Goal: Task Accomplishment & Management: Complete application form

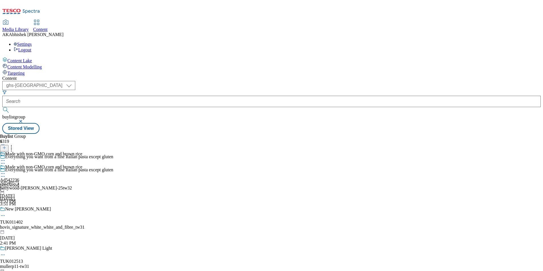
select select "ghs-[GEOGRAPHIC_DATA]"
click at [24, 119] on button "button" at bounding box center [21, 120] width 6 height 3
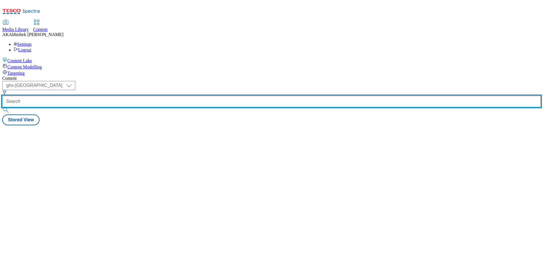
click at [143, 96] on input "text" at bounding box center [271, 101] width 538 height 11
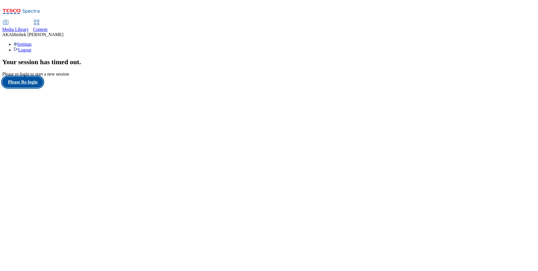
click at [31, 87] on button "Please Re-login" at bounding box center [22, 82] width 41 height 11
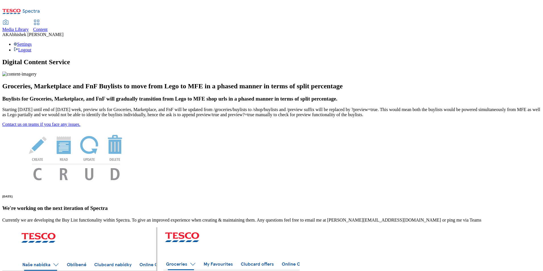
click at [48, 27] on span "Content" at bounding box center [40, 29] width 14 height 5
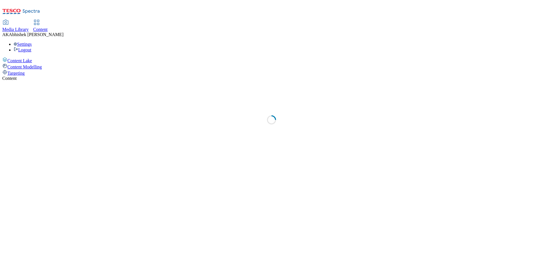
select select "ghs-[GEOGRAPHIC_DATA]"
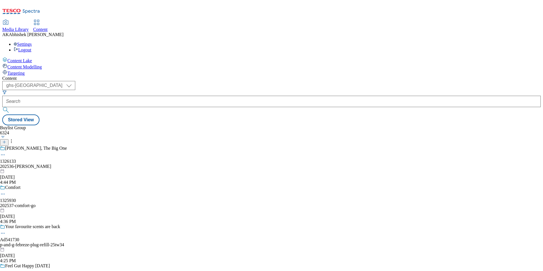
click at [4, 140] on line at bounding box center [4, 141] width 0 height 3
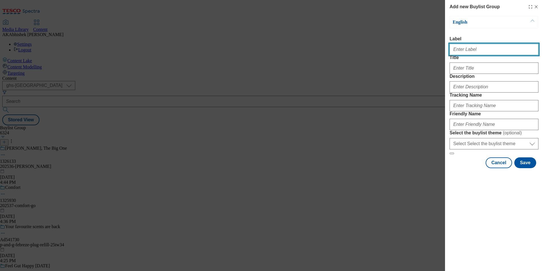
click at [477, 49] on input "Label" at bounding box center [493, 49] width 89 height 11
paste input "542375"
type input "Ad542375"
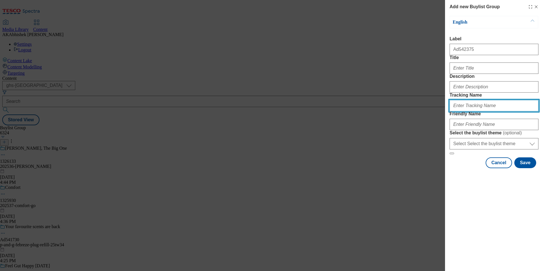
click at [466, 111] on input "Tracking Name" at bounding box center [493, 105] width 89 height 11
paste input "542375"
type input "DH_AD542375"
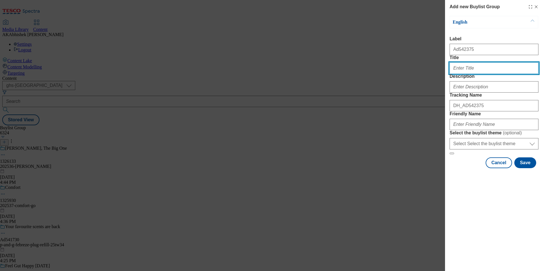
click at [470, 74] on input "Title" at bounding box center [493, 67] width 89 height 11
paste input "Accepted by 95% of babies*"
type input "Accepted by 95% of babies"
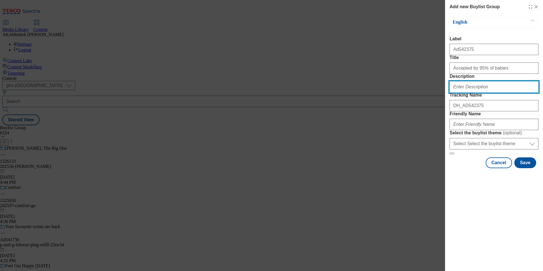
click at [484, 93] on input "Description" at bounding box center [493, 86] width 89 height 11
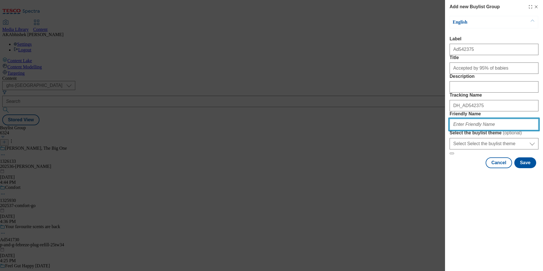
drag, startPoint x: 482, startPoint y: 166, endPoint x: 484, endPoint y: 167, distance: 2.9
click at [481, 130] on input "Friendly Name" at bounding box center [493, 124] width 89 height 11
paste input "Mayborn"
paste input "[PERSON_NAME]"
click at [468, 130] on input "mayborn-[PERSON_NAME]" at bounding box center [493, 124] width 89 height 11
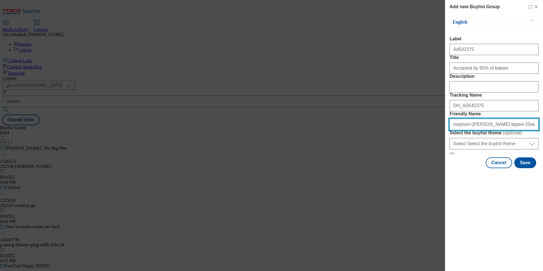
type input "mayborn-[PERSON_NAME]-tippee-25tw32"
drag, startPoint x: 521, startPoint y: 165, endPoint x: 340, endPoint y: 167, distance: 181.6
click at [340, 167] on div "Add new Buylist Group English Label Ad542375 Title Accepted by 95% of babies De…" at bounding box center [271, 135] width 543 height 271
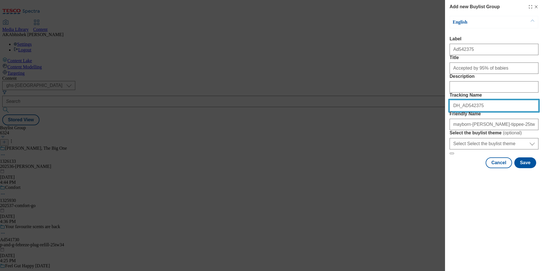
click at [481, 111] on input "DH_AD542375" at bounding box center [493, 105] width 89 height 11
drag, startPoint x: 465, startPoint y: 137, endPoint x: 395, endPoint y: 138, distance: 70.4
click at [394, 138] on div "Add new Buylist Group English Label Ad542375 Title Accepted by 95% of babies De…" at bounding box center [271, 135] width 543 height 271
click at [473, 93] on div "Modal" at bounding box center [493, 86] width 89 height 14
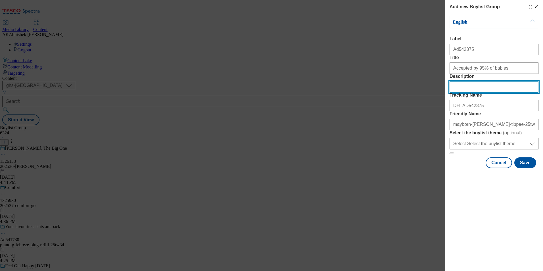
click at [480, 93] on input "Description" at bounding box center [493, 86] width 89 height 11
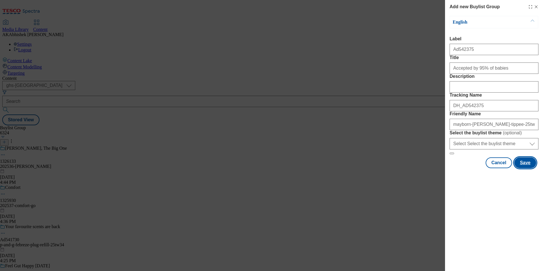
click at [522, 168] on button "Save" at bounding box center [525, 162] width 22 height 11
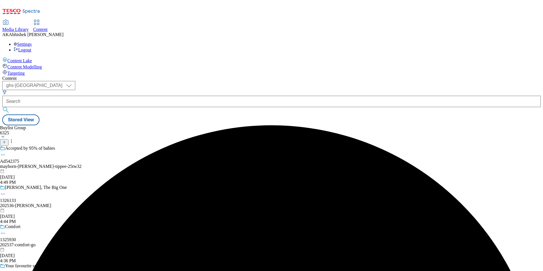
click at [113, 164] on div "mayborn-[PERSON_NAME]-tippee-25tw32" at bounding box center [56, 166] width 113 height 5
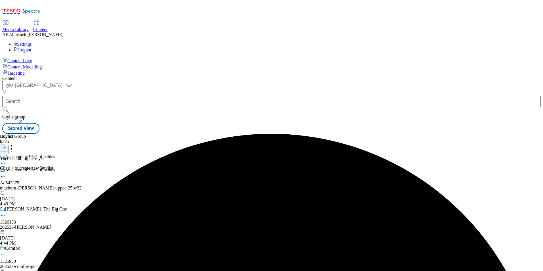
click at [9, 145] on button at bounding box center [4, 148] width 9 height 7
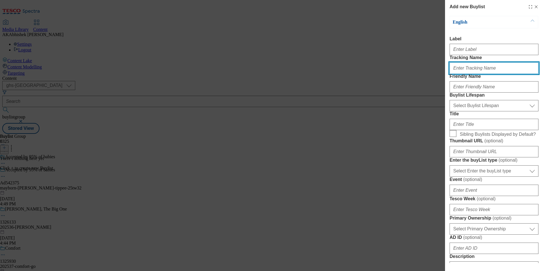
click at [471, 74] on input "Tracking Name" at bounding box center [493, 67] width 89 height 11
paste input "DH_AD542375"
click at [465, 74] on input "DH_AD542375" at bounding box center [493, 67] width 89 height 11
click at [464, 74] on input "DH_AD542375" at bounding box center [493, 67] width 89 height 11
type input "DH_AD542375"
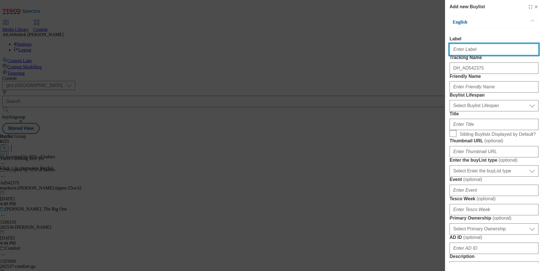
click at [458, 55] on input "Label" at bounding box center [493, 49] width 89 height 11
paste input "542375"
type input "Ad542375"
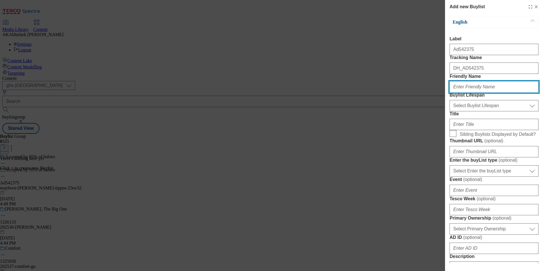
paste input "mayborn"
type input "mayborn"
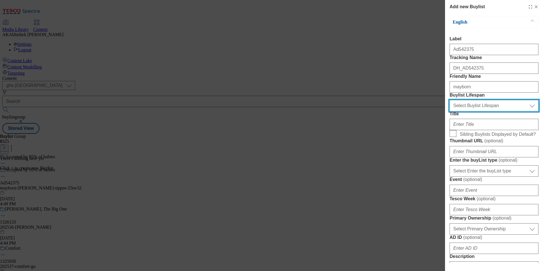
click at [482, 111] on select "Select Buylist Lifespan evergreen seasonal tactical" at bounding box center [493, 105] width 89 height 11
select select "tactical"
click at [449, 111] on select "Select Buylist Lifespan evergreen seasonal tactical" at bounding box center [493, 105] width 89 height 11
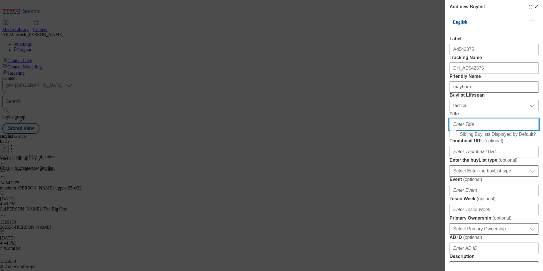
click at [475, 130] on input "Title" at bounding box center [493, 124] width 89 height 11
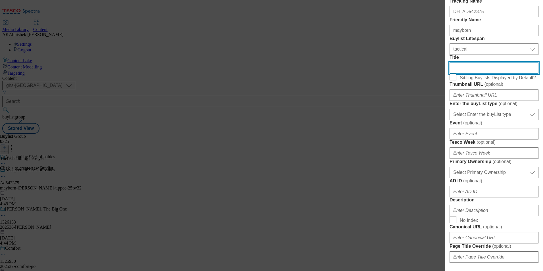
scroll to position [57, 0]
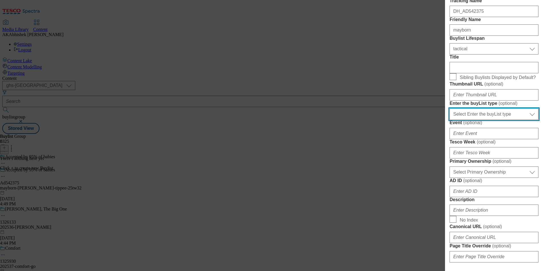
click at [507, 120] on select "Select Enter the buyList type event supplier funded long term >4 weeks supplier…" at bounding box center [493, 113] width 89 height 11
select select "supplier funded short term 1-3 weeks"
click at [449, 120] on select "Select Enter the buyList type event supplier funded long term >4 weeks supplier…" at bounding box center [493, 113] width 89 height 11
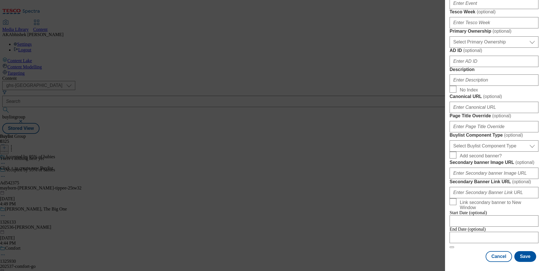
scroll to position [199, 0]
click at [485, 48] on select "Select Primary Ownership [PERSON_NAME]" at bounding box center [493, 41] width 89 height 11
select select "dunnhumby"
click at [449, 48] on select "Select Primary Ownership [PERSON_NAME]" at bounding box center [493, 41] width 89 height 11
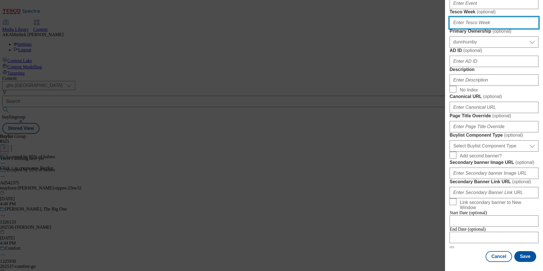
click at [482, 28] on input "Tesco Week ( optional )" at bounding box center [493, 22] width 89 height 11
type input "32"
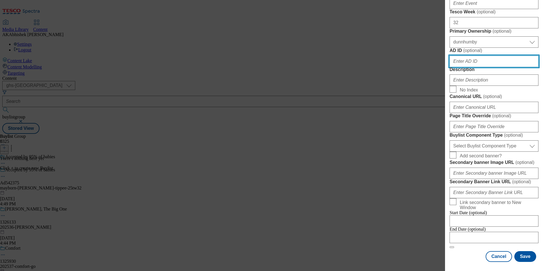
click at [473, 67] on input "AD ID ( optional )" at bounding box center [493, 61] width 89 height 11
paste input "mayborn"
type input "mayborn"
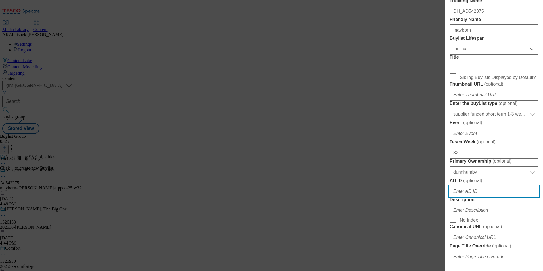
scroll to position [0, 0]
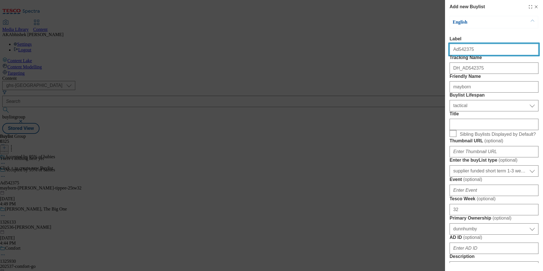
drag, startPoint x: 457, startPoint y: 51, endPoint x: 543, endPoint y: 46, distance: 86.4
click at [542, 46] on html "Icons icon_account icon_add icon_backward_link icon_basket icon_benefits icon_c…" at bounding box center [271, 68] width 543 height 136
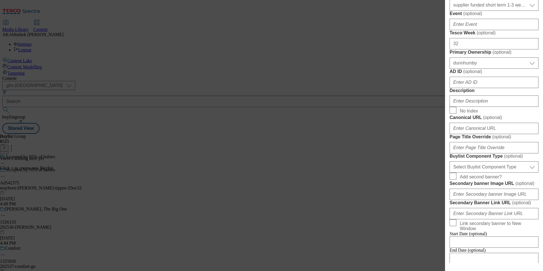
scroll to position [227, 0]
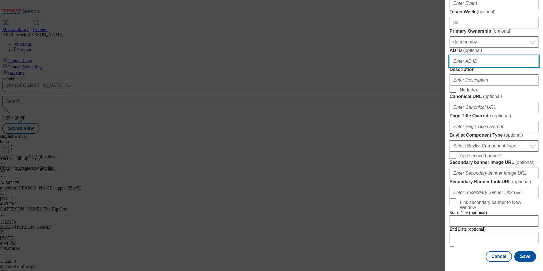
click at [473, 67] on input "AD ID ( optional )" at bounding box center [493, 61] width 89 height 11
paste input "542375"
type input "542375"
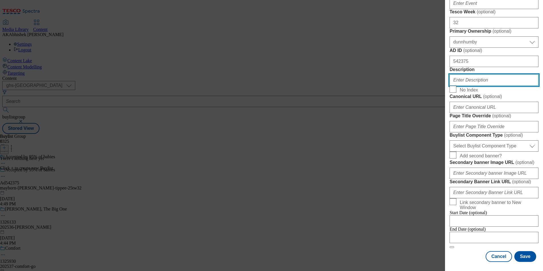
click at [470, 74] on input "Description" at bounding box center [493, 79] width 89 height 11
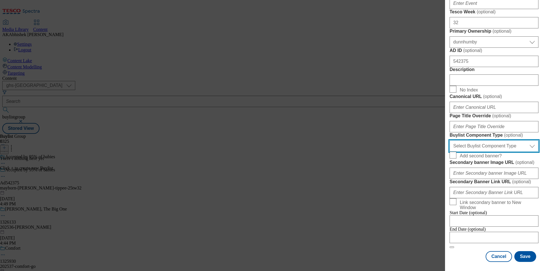
click at [500, 152] on select "Select Buylist Component Type Banner Competition Header Meal" at bounding box center [493, 145] width 89 height 11
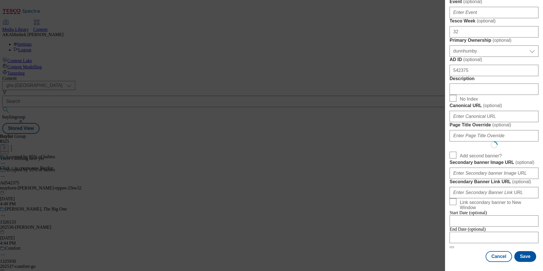
scroll to position [0, 0]
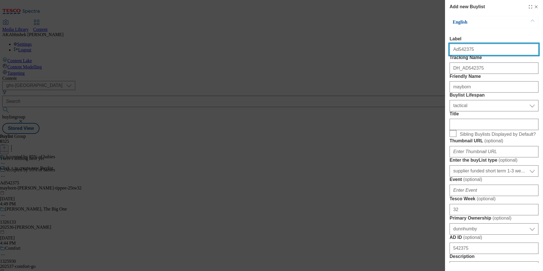
select select "Banner"
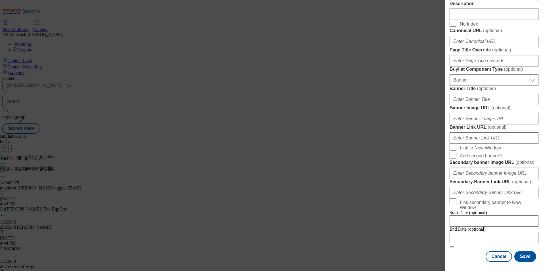
scroll to position [495, 0]
click at [501, 234] on input "Modal" at bounding box center [493, 237] width 89 height 11
select select "2025"
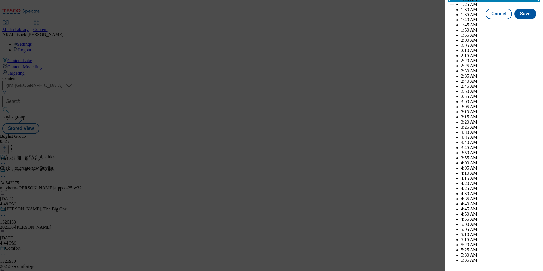
scroll to position [2117, 0]
select select "December"
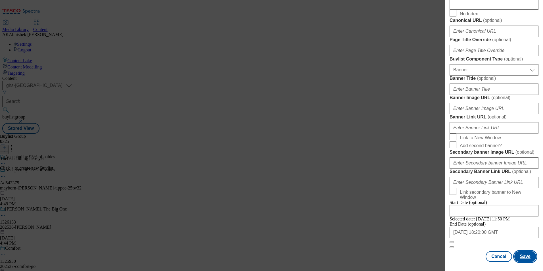
click at [514, 257] on button "Save" at bounding box center [525, 256] width 22 height 11
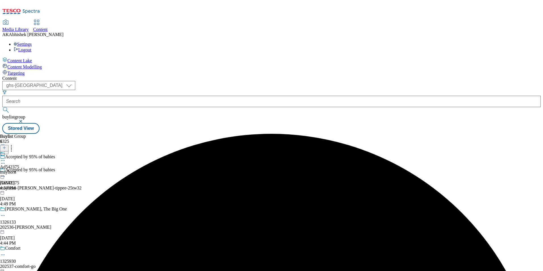
click at [19, 169] on div "mayborn" at bounding box center [9, 171] width 19 height 5
click at [9, 145] on button at bounding box center [4, 148] width 9 height 7
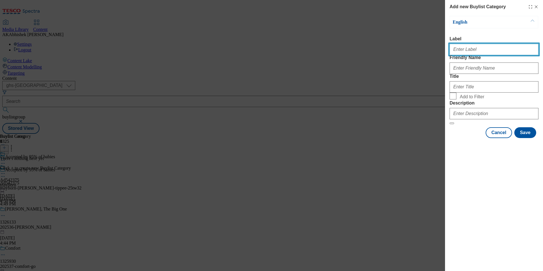
click at [468, 49] on input "Label" at bounding box center [493, 49] width 89 height 11
paste input "542375"
type input "Ad542375"
click at [473, 74] on div "Modal" at bounding box center [493, 67] width 89 height 14
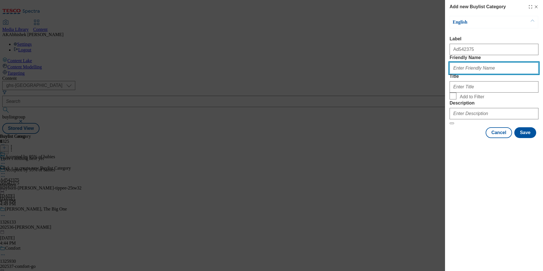
click at [528, 74] on input "Friendly Name" at bounding box center [493, 67] width 89 height 11
paste input "mayborn-[PERSON_NAME]"
type input "mayborn-[PERSON_NAME]"
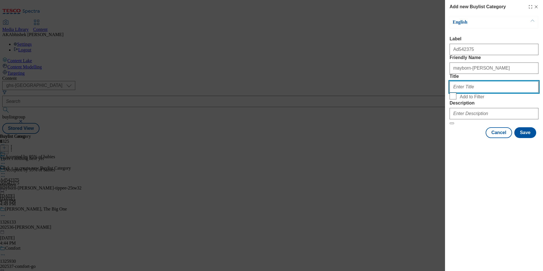
click at [493, 93] on input "Title" at bounding box center [493, 86] width 89 height 11
paste input "Mayborn Group"
type input "Mayborn Group"
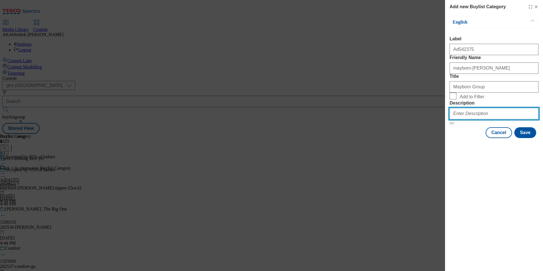
click at [475, 119] on input "Description" at bounding box center [493, 113] width 89 height 11
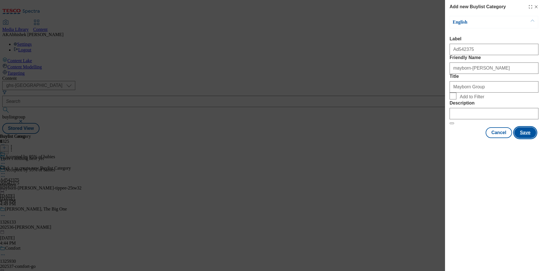
click at [536, 138] on button "Save" at bounding box center [525, 132] width 22 height 11
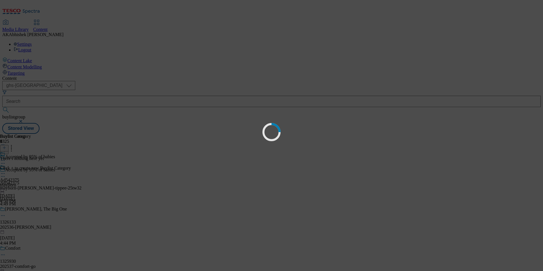
click at [533, 175] on div "Loading" at bounding box center [271, 135] width 543 height 271
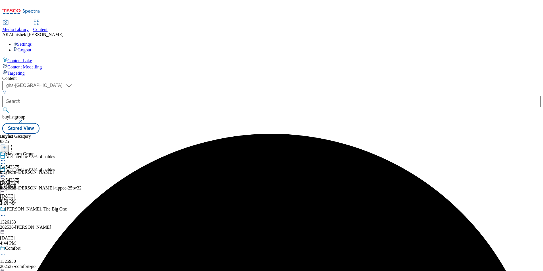
click at [54, 169] on div "mayborn-[PERSON_NAME]" at bounding box center [27, 171] width 54 height 5
drag, startPoint x: 471, startPoint y: 65, endPoint x: 474, endPoint y: 66, distance: 3.3
click at [9, 146] on div at bounding box center [4, 148] width 9 height 5
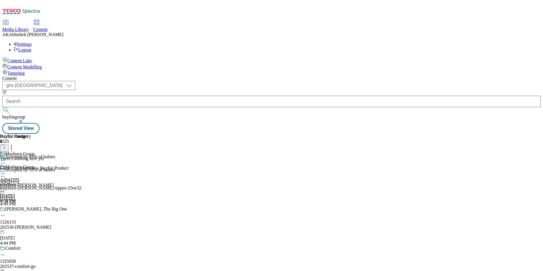
click at [6, 146] on icon at bounding box center [4, 148] width 4 height 4
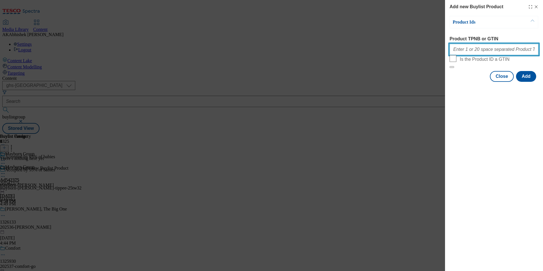
click at [482, 53] on input "Product TPNB or GTIN" at bounding box center [493, 49] width 89 height 11
paste input "89981735"
type input "89981735"
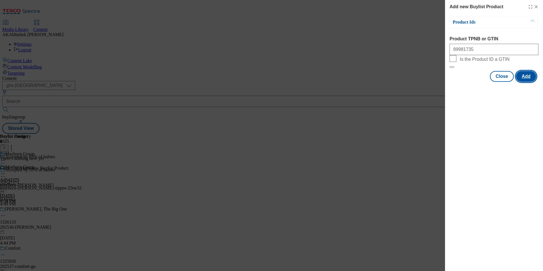
click at [524, 82] on button "Add" at bounding box center [526, 76] width 20 height 11
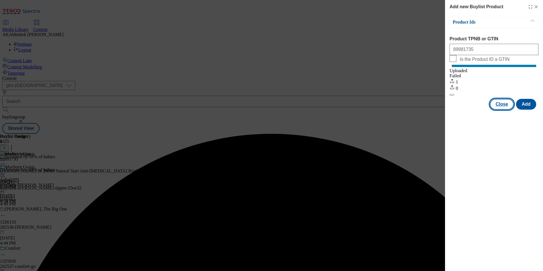
click at [507, 110] on button "Close" at bounding box center [501, 104] width 24 height 11
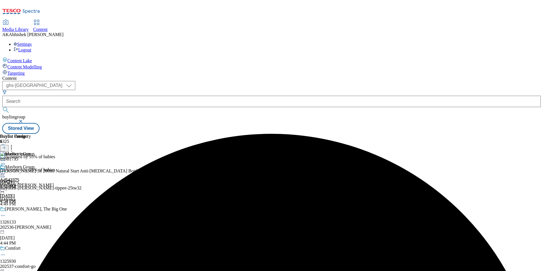
click at [3, 173] on circle at bounding box center [3, 173] width 1 height 1
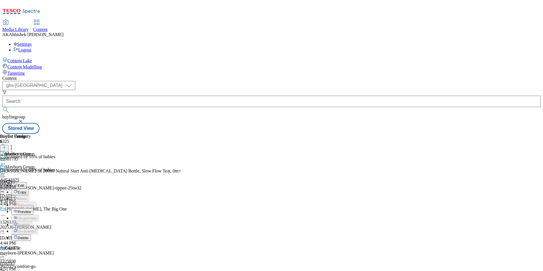
click at [31, 209] on span "Preview" at bounding box center [24, 211] width 13 height 4
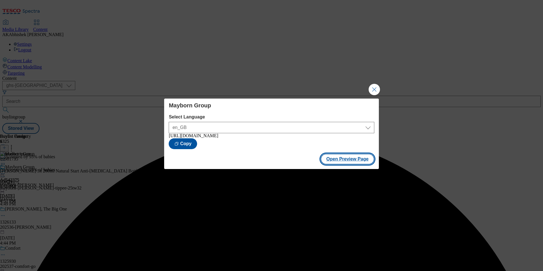
click at [355, 159] on button "Open Preview Page" at bounding box center [347, 159] width 54 height 11
click at [377, 86] on button "Close Modal" at bounding box center [373, 89] width 11 height 11
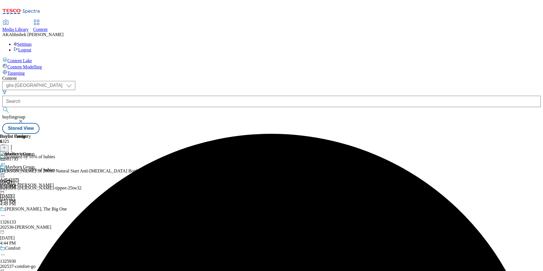
click at [6, 173] on icon at bounding box center [3, 176] width 6 height 6
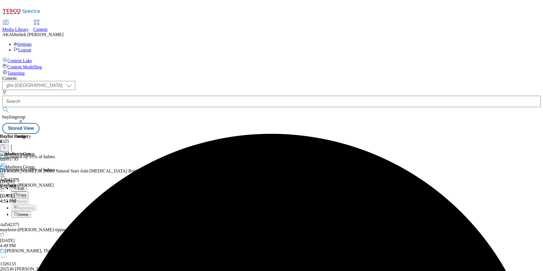
click at [24, 186] on span "Edit" at bounding box center [21, 188] width 7 height 4
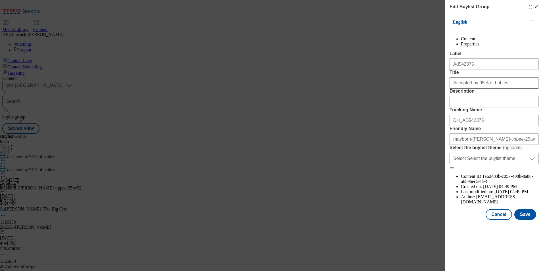
click at [472, 140] on form "Label Ad542375 Title Accepted by 95% of babies Description Tracking Name DH_AD5…" at bounding box center [493, 110] width 89 height 118
click at [472, 107] on input "Description" at bounding box center [493, 101] width 89 height 11
paste input "[PERSON_NAME] Baby Bottles"
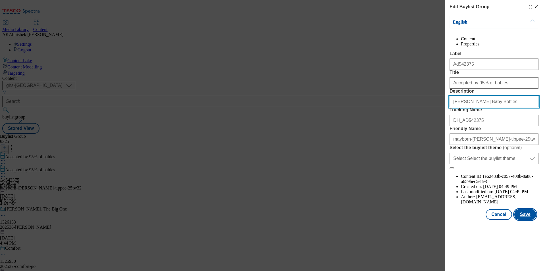
type input "[PERSON_NAME] Baby Bottles"
click at [527, 220] on button "Save" at bounding box center [525, 214] width 22 height 11
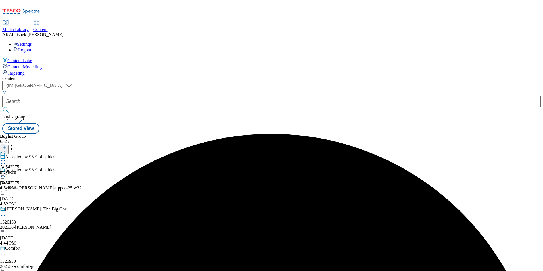
click at [6, 157] on icon at bounding box center [3, 160] width 6 height 6
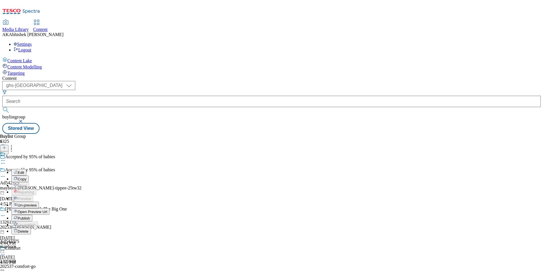
click at [6, 173] on icon at bounding box center [3, 176] width 6 height 6
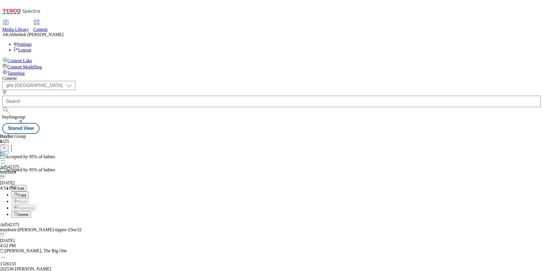
click at [24, 186] on span "Edit" at bounding box center [21, 188] width 7 height 4
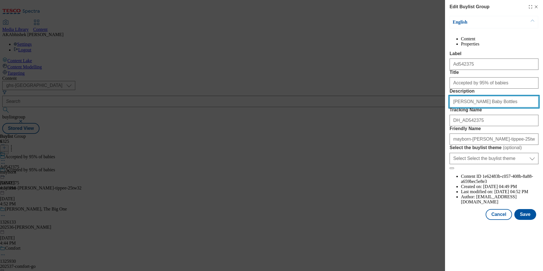
click at [505, 107] on input "[PERSON_NAME] Baby Bottles" at bounding box center [493, 101] width 89 height 11
paste input ", Natural Start Anti-[MEDICAL_DATA] Bottle, Slow Flow, 260ml, 0m+, Pack of 3"
type input "Tommee Tippee Baby Bottles, Natural Start Anti-[MEDICAL_DATA] Bottle, Slow Flow…"
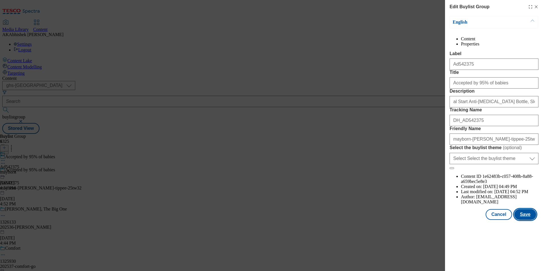
click at [524, 220] on button "Save" at bounding box center [525, 214] width 22 height 11
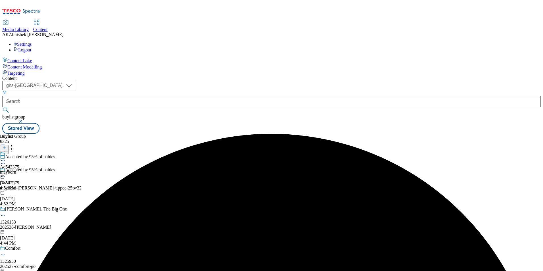
click at [2, 160] on circle at bounding box center [1, 160] width 1 height 1
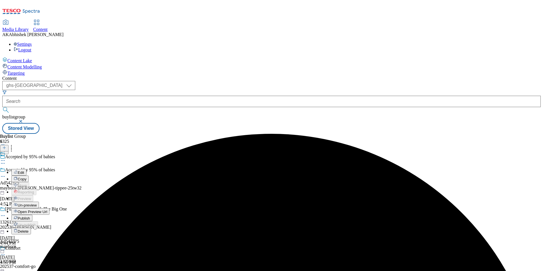
click at [24, 170] on span "Edit" at bounding box center [21, 172] width 7 height 4
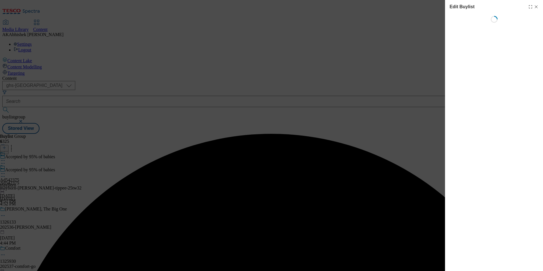
select select "tactical"
select select "supplier funded short term 1-3 weeks"
select select "dunnhumby"
select select "Banner"
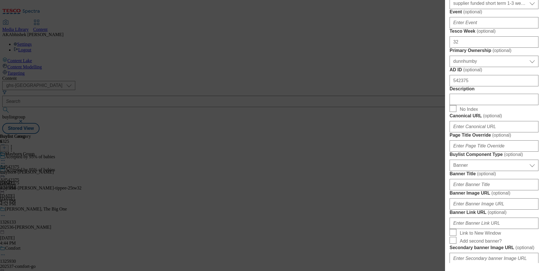
scroll to position [227, 0]
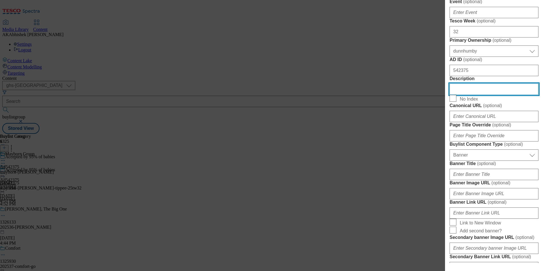
click at [488, 95] on input "Description" at bounding box center [493, 88] width 89 height 11
paste input "Tommee Tippee Baby Bottles, Natural Start Anti-[MEDICAL_DATA] Bottle, Slow Flow…"
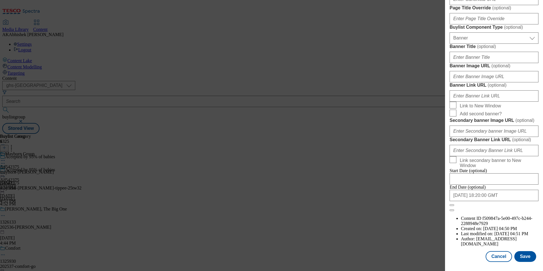
scroll to position [555, 0]
type input "Tommee Tippee Baby Bottles, Natural Start Anti-[MEDICAL_DATA] Bottle, Slow Flow…"
click at [517, 254] on button "Save" at bounding box center [525, 256] width 22 height 11
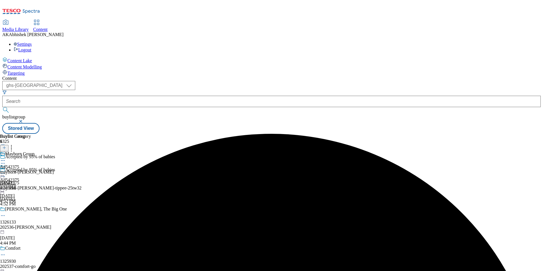
click at [6, 157] on icon at bounding box center [3, 160] width 6 height 6
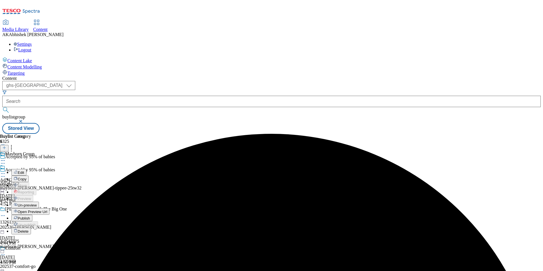
click at [24, 170] on span "Edit" at bounding box center [21, 172] width 7 height 4
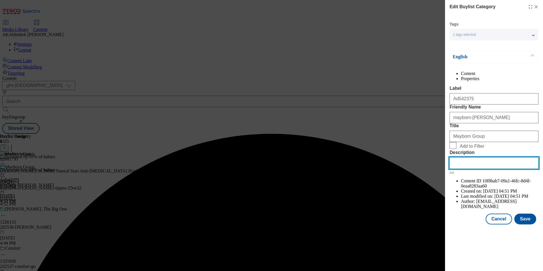
click at [505, 169] on input "Description" at bounding box center [493, 162] width 89 height 11
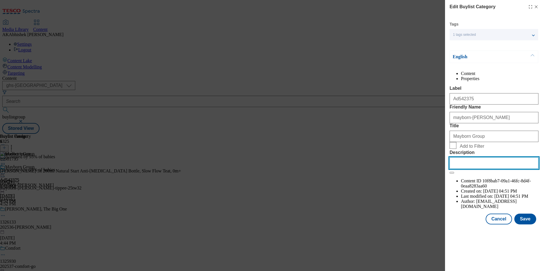
paste input "Tommee Tippee Baby Bottles, Natural Start Anti-[MEDICAL_DATA] Bottle, Slow Flow…"
type input "Tommee Tippee Baby Bottles, Natural Start Anti-[MEDICAL_DATA] Bottle, Slow Flow…"
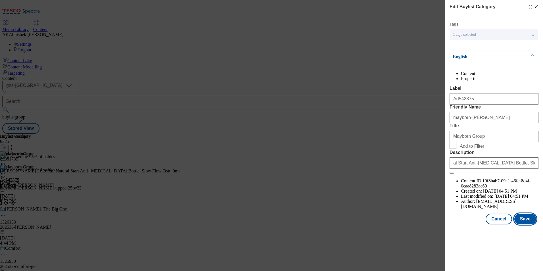
scroll to position [0, 0]
click at [526, 224] on button "Save" at bounding box center [525, 218] width 22 height 11
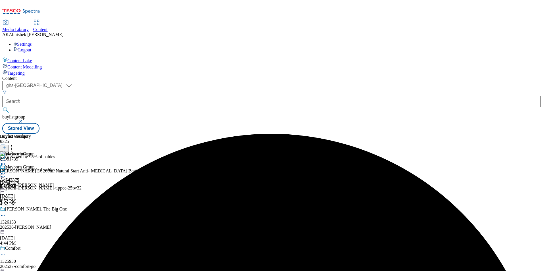
click at [6, 171] on icon at bounding box center [3, 174] width 6 height 6
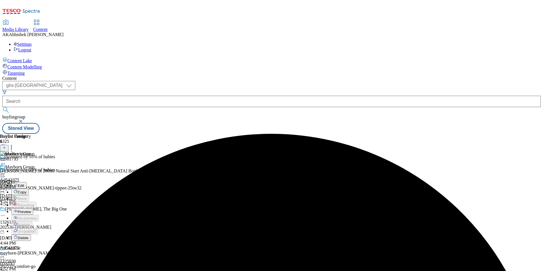
click at [31, 209] on span "Preview" at bounding box center [24, 211] width 13 height 4
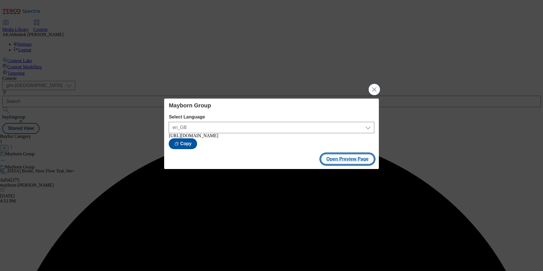
click at [354, 164] on button "Open Preview Page" at bounding box center [347, 159] width 54 height 11
